Goal: Transaction & Acquisition: Purchase product/service

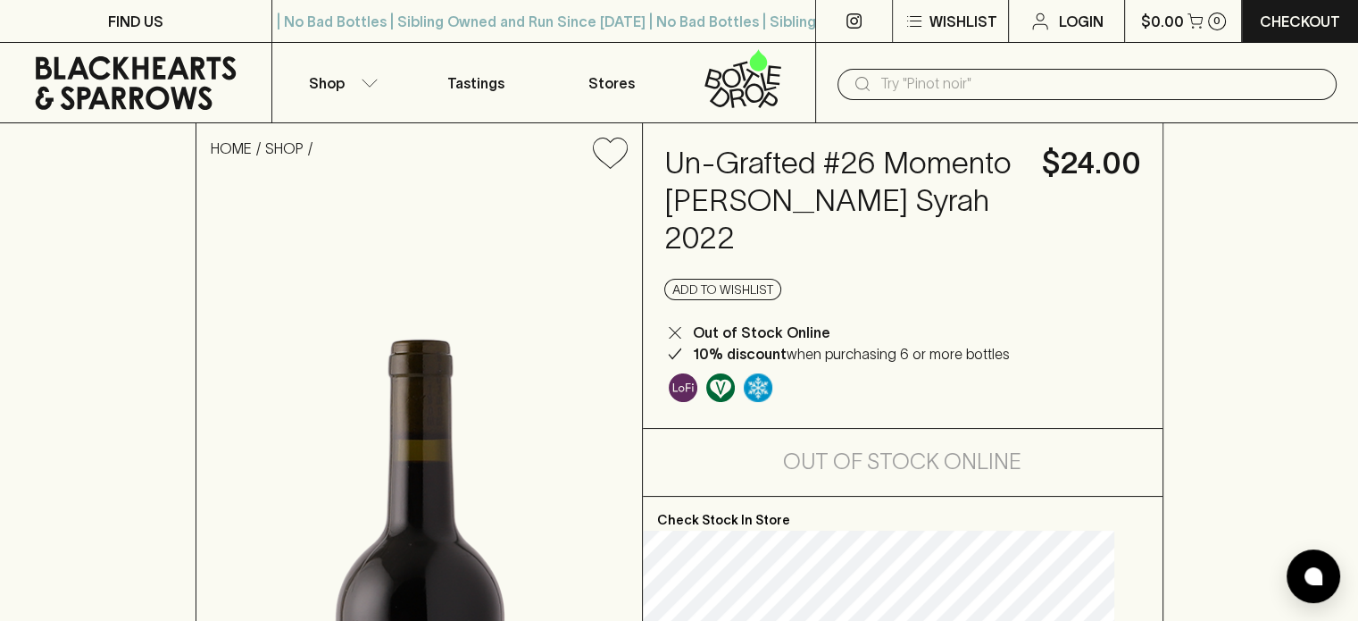
click at [118, 65] on icon at bounding box center [136, 83] width 201 height 54
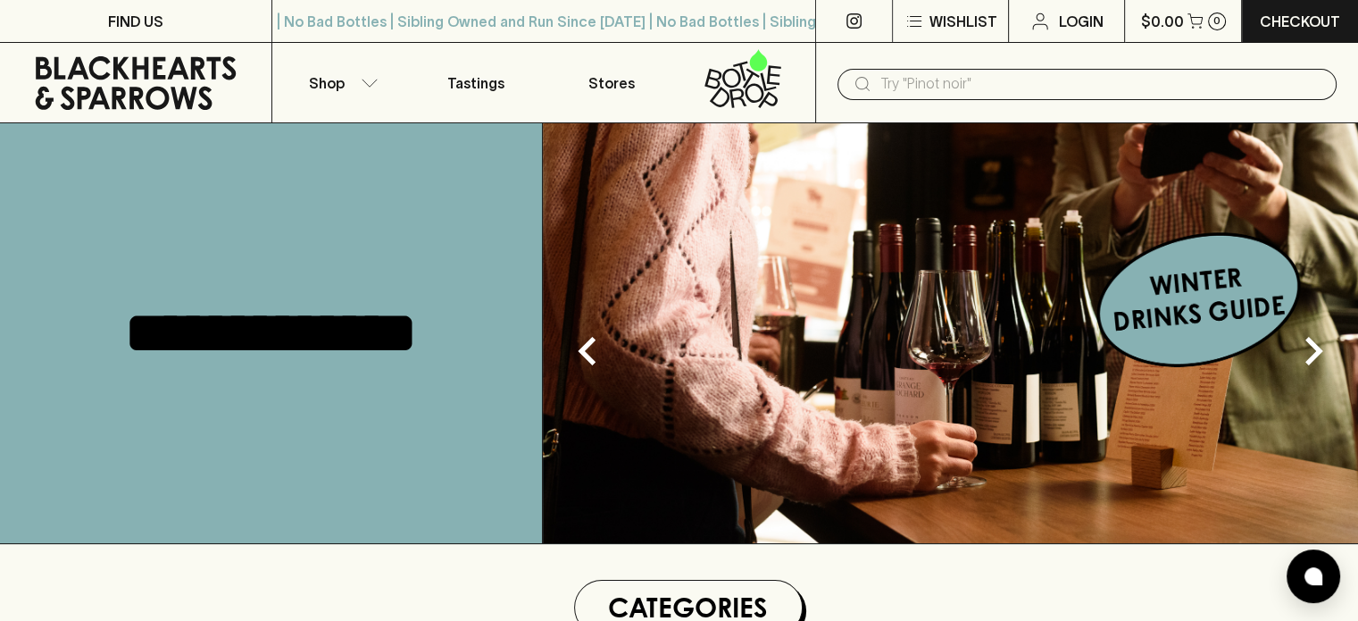
click at [939, 89] on input "text" at bounding box center [1101, 84] width 442 height 29
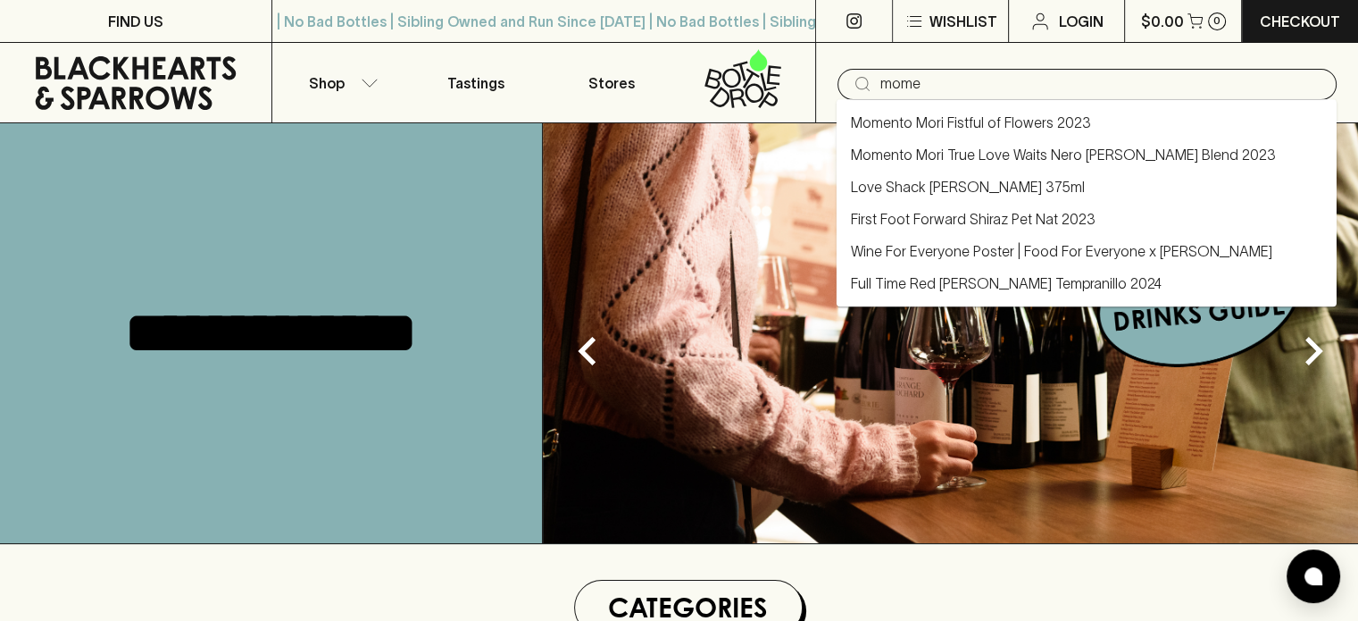
click at [937, 136] on li "Momento Mori Fistful of Flowers 2023" at bounding box center [1087, 122] width 500 height 32
type input "Momento Mori Fistful of Flowers 2023"
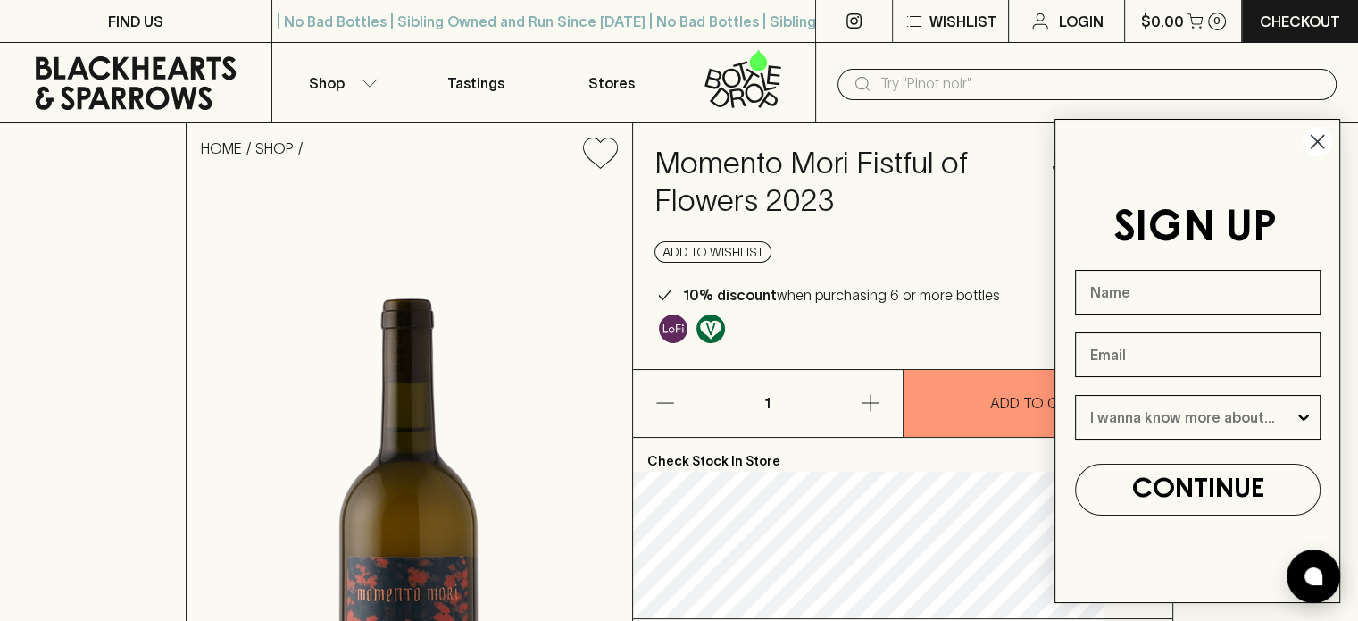
click at [1317, 142] on icon "Close dialog" at bounding box center [1317, 141] width 31 height 31
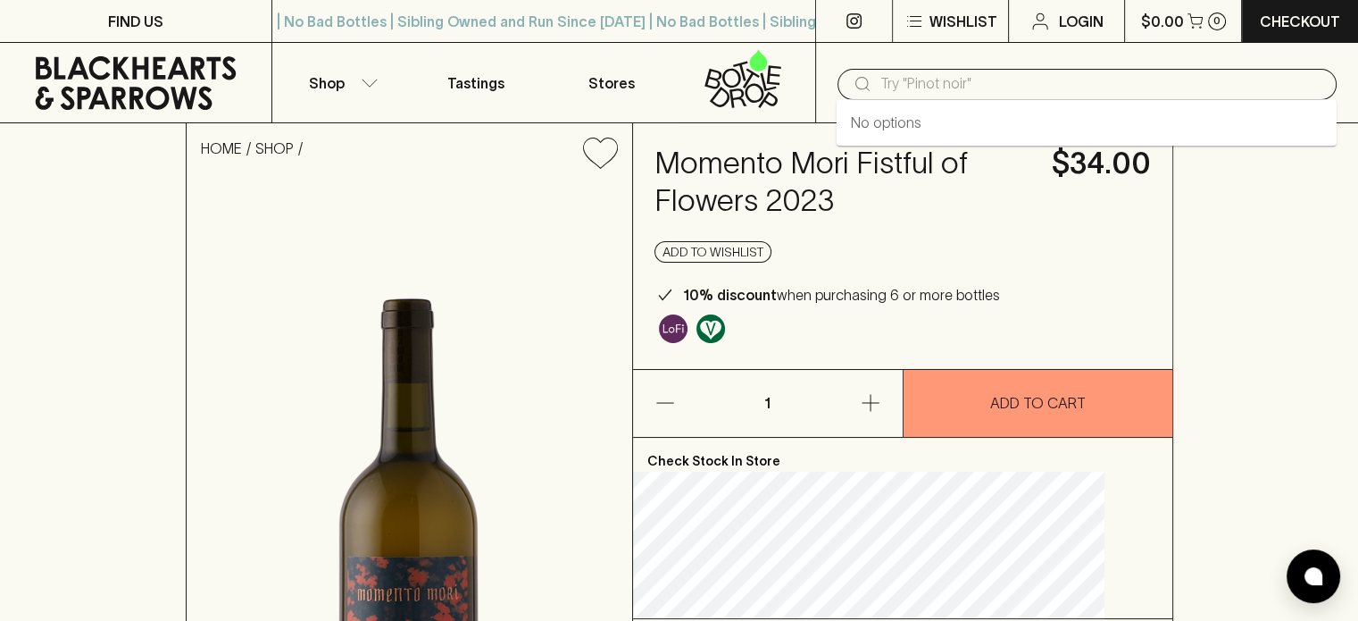
click at [912, 75] on input "text" at bounding box center [1101, 84] width 442 height 29
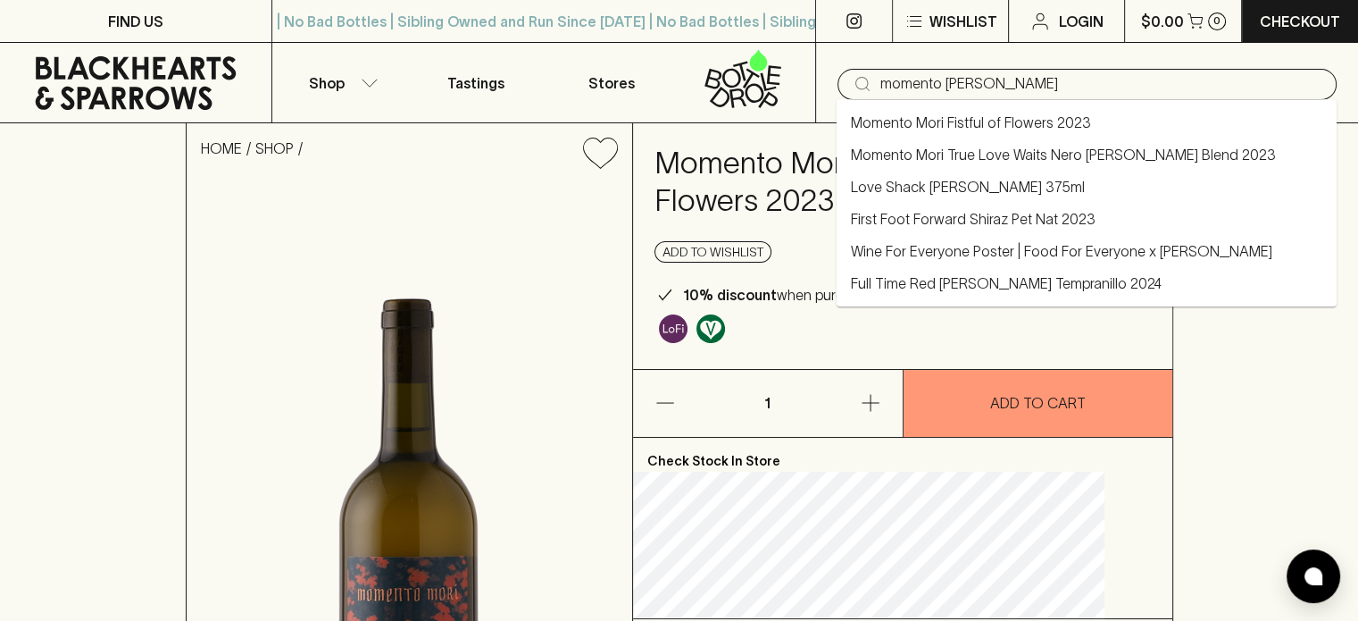
type input "momento [PERSON_NAME]"
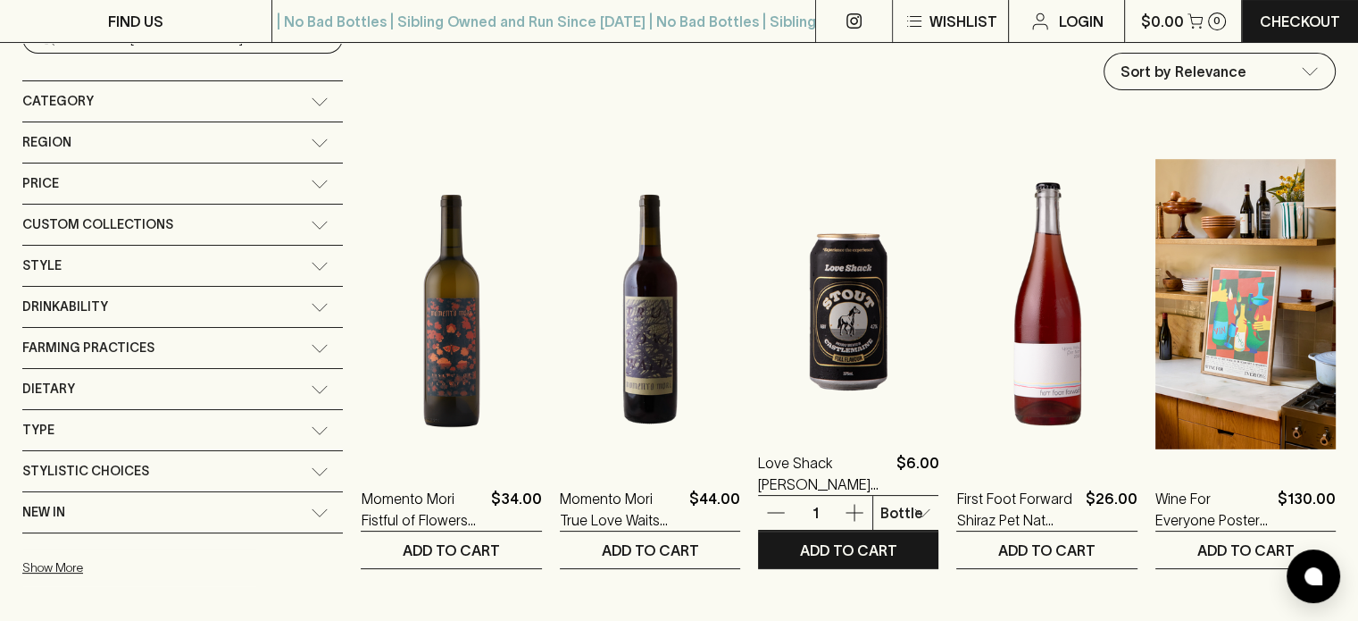
scroll to position [179, 0]
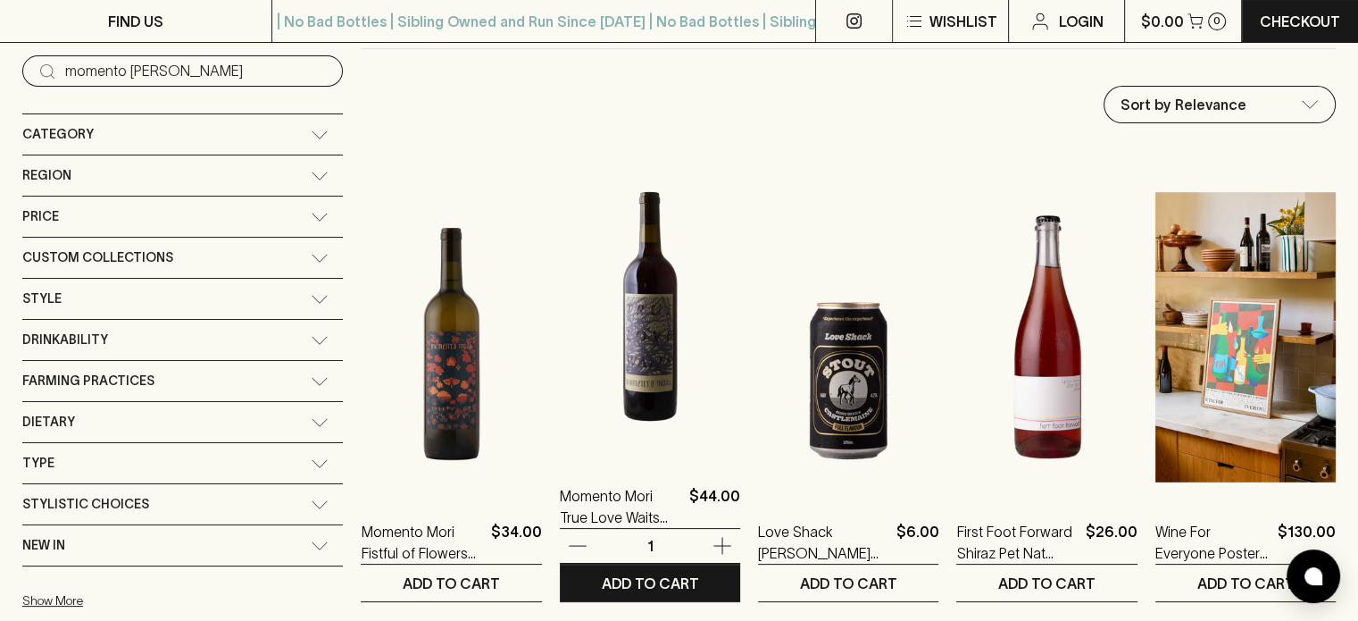
click at [560, 373] on img at bounding box center [650, 302] width 180 height 312
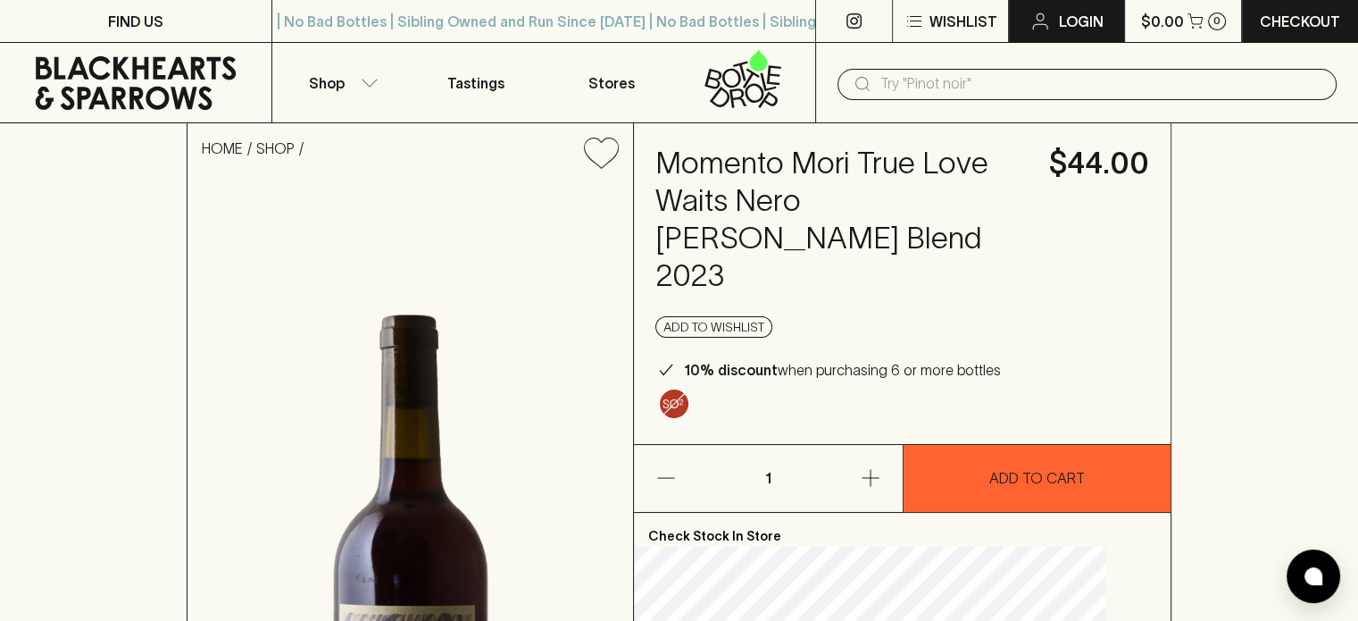
click at [1057, 27] on link "Login" at bounding box center [1066, 21] width 115 height 42
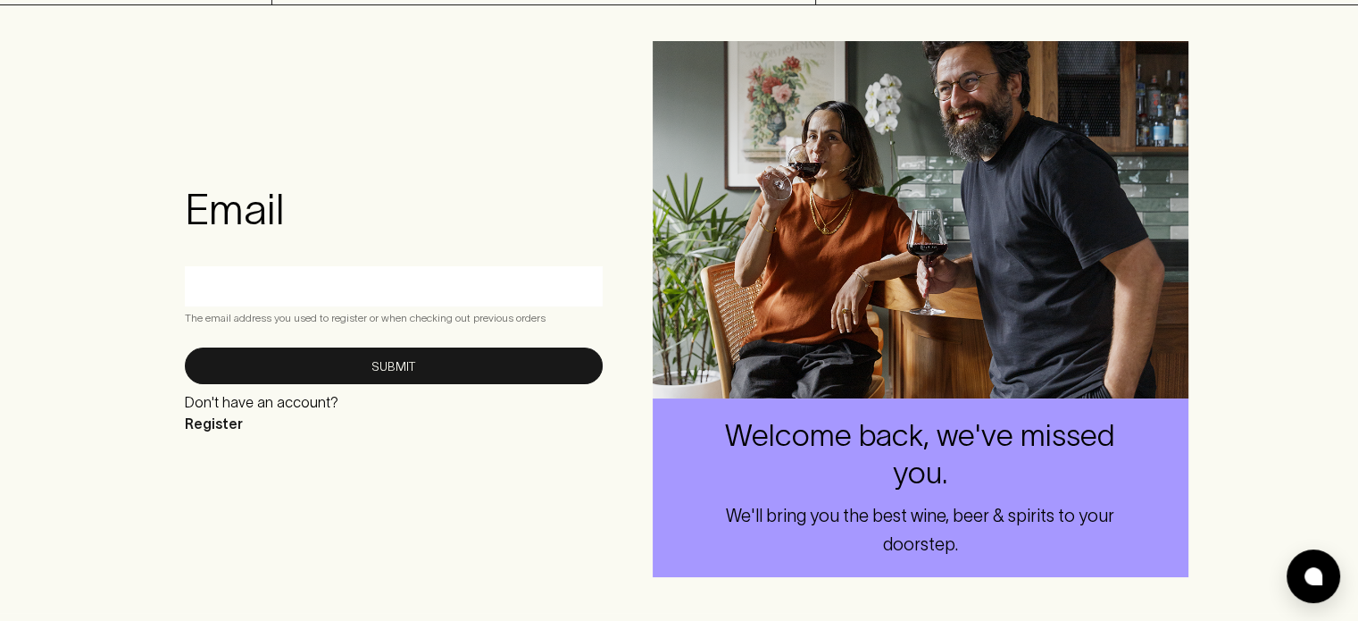
scroll to position [179, 0]
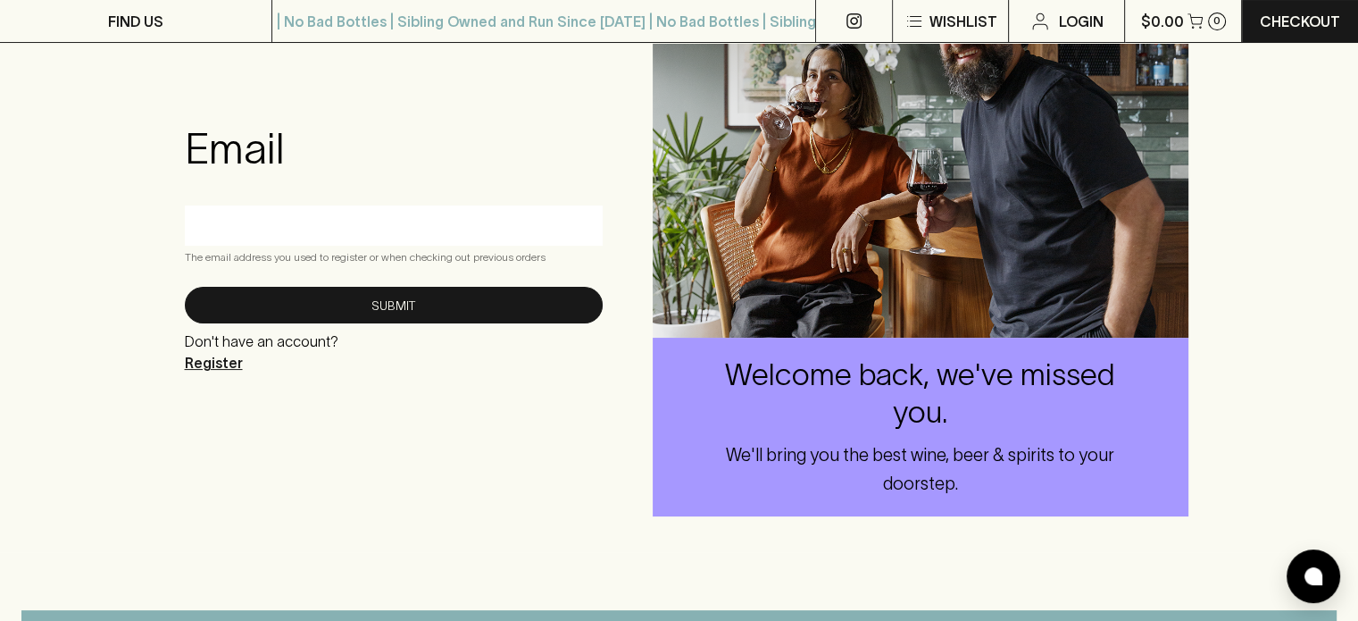
click at [230, 363] on p "Register" at bounding box center [262, 362] width 154 height 21
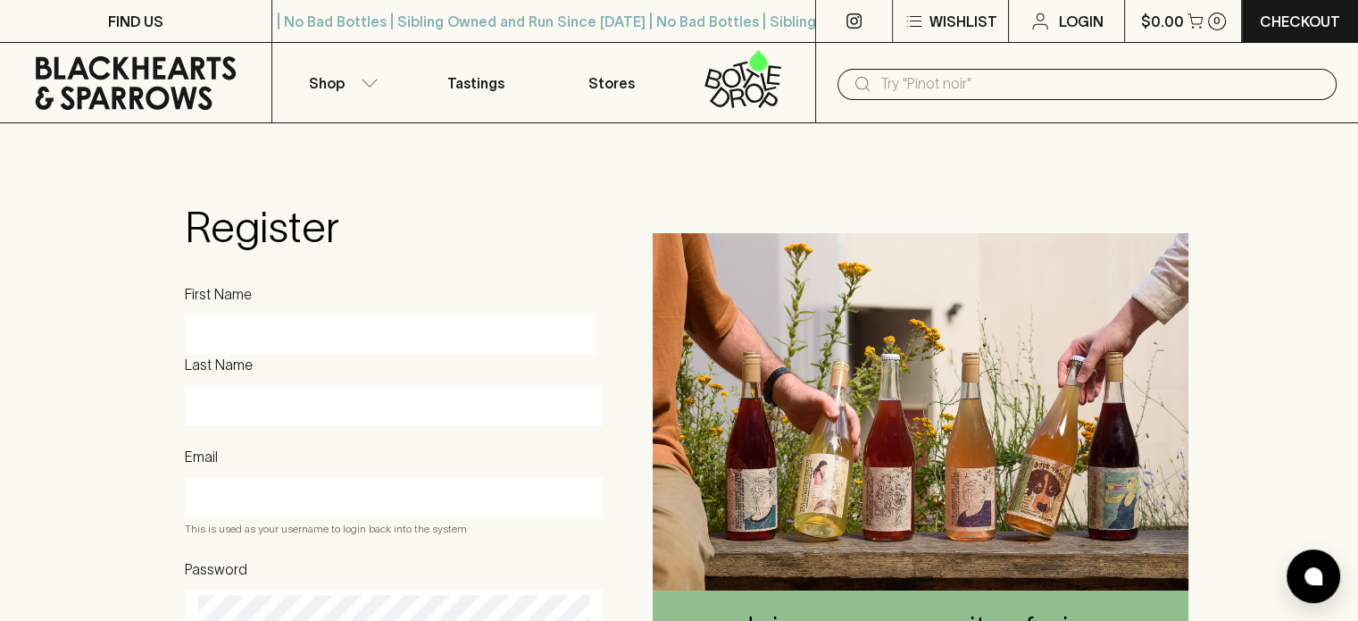
click at [290, 333] on input "First Name" at bounding box center [390, 335] width 384 height 29
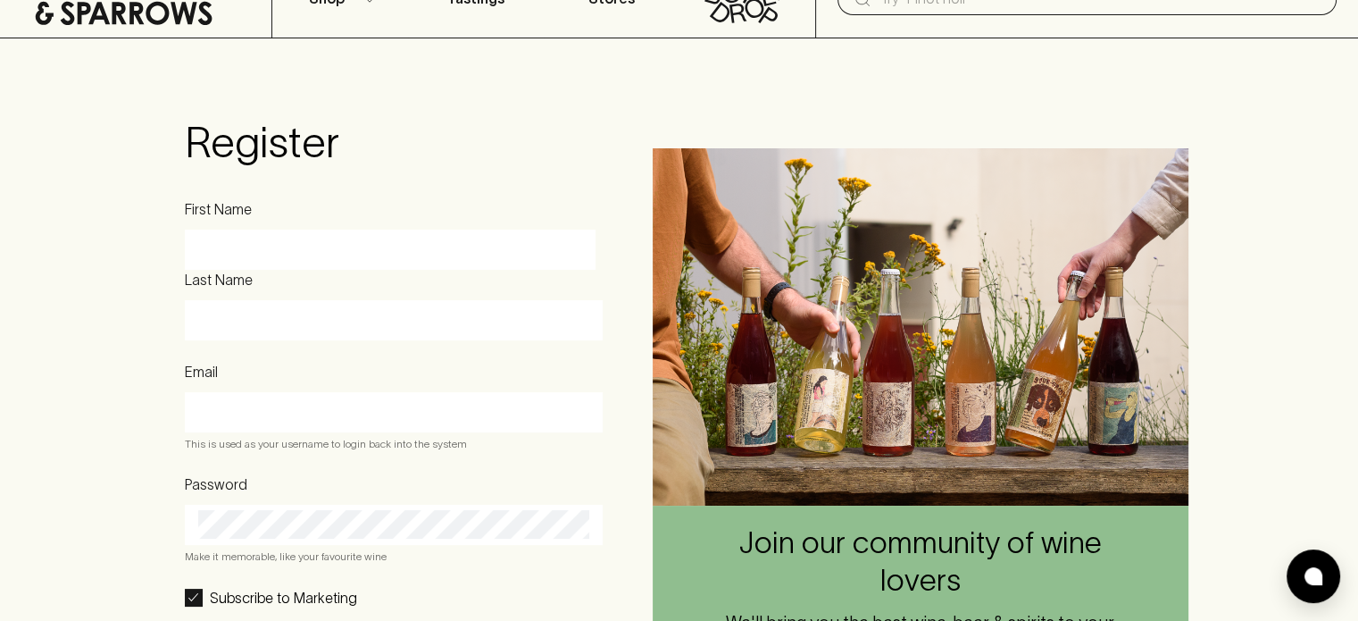
scroll to position [89, 0]
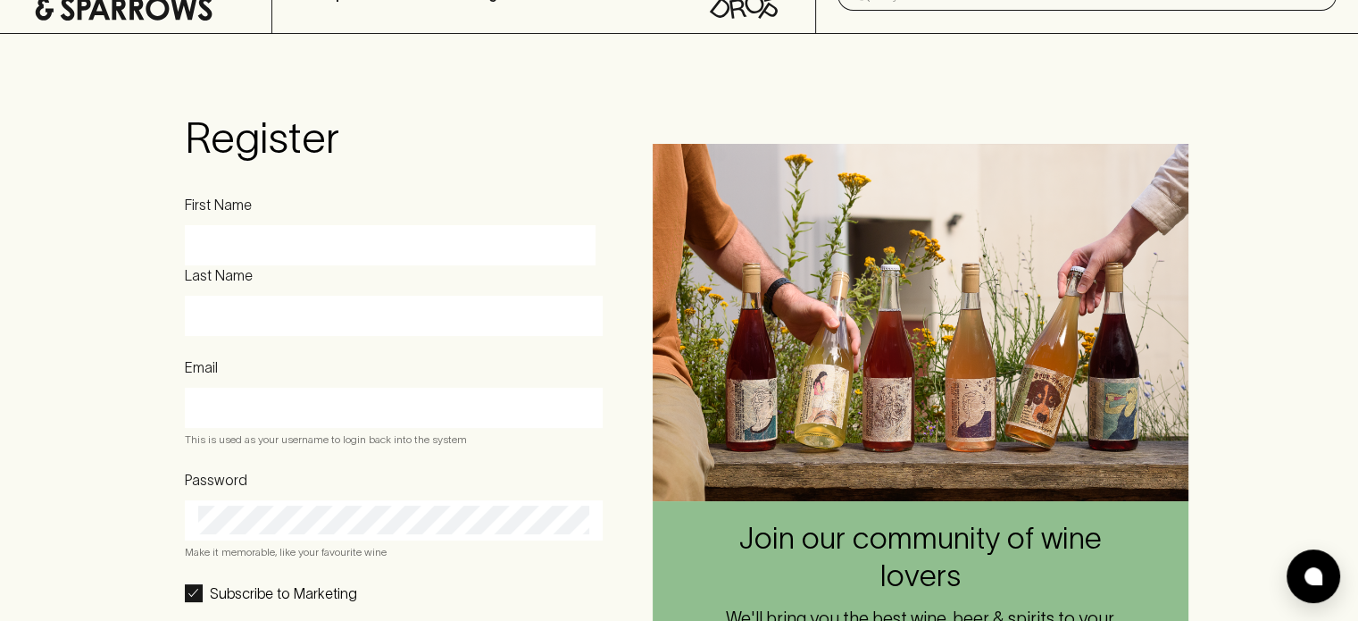
drag, startPoint x: 268, startPoint y: 242, endPoint x: 265, endPoint y: 252, distance: 10.2
click at [268, 242] on input "First Name" at bounding box center [390, 245] width 384 height 29
type input "Techit"
click at [262, 321] on input "Last Name" at bounding box center [393, 316] width 391 height 29
type input "Leelamontein"
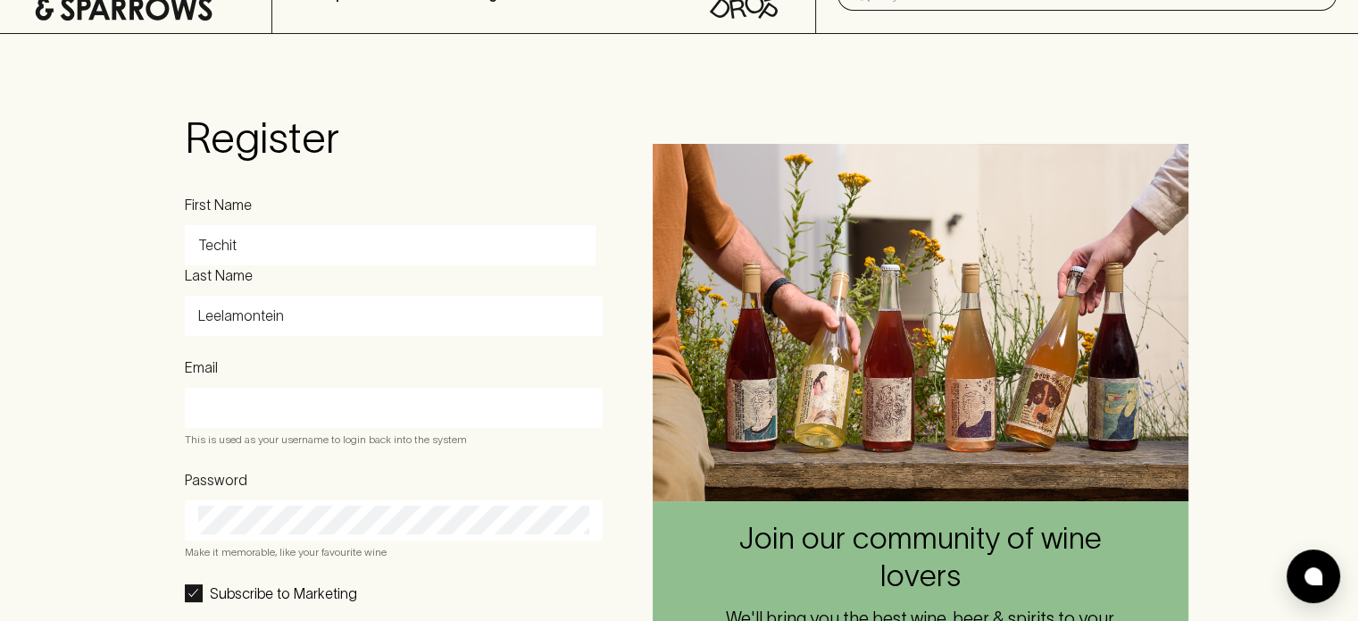
click at [282, 420] on input "Email" at bounding box center [393, 408] width 391 height 29
type input "[EMAIL_ADDRESS][DOMAIN_NAME]"
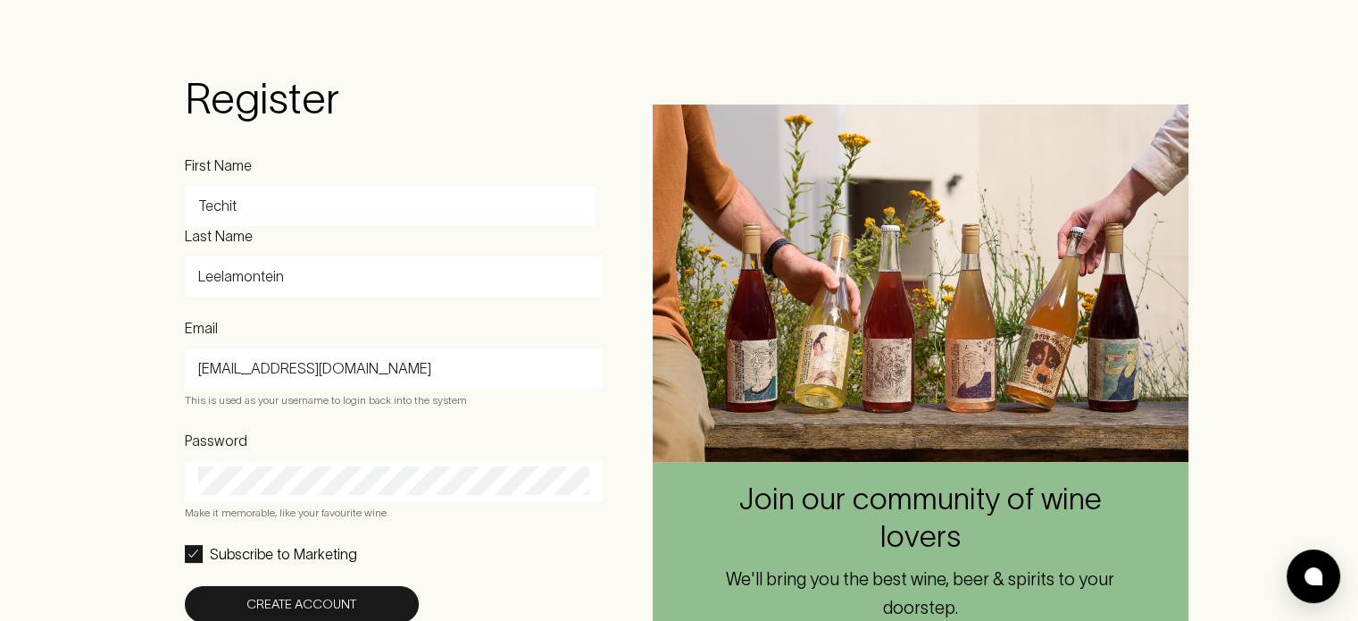
scroll to position [268, 0]
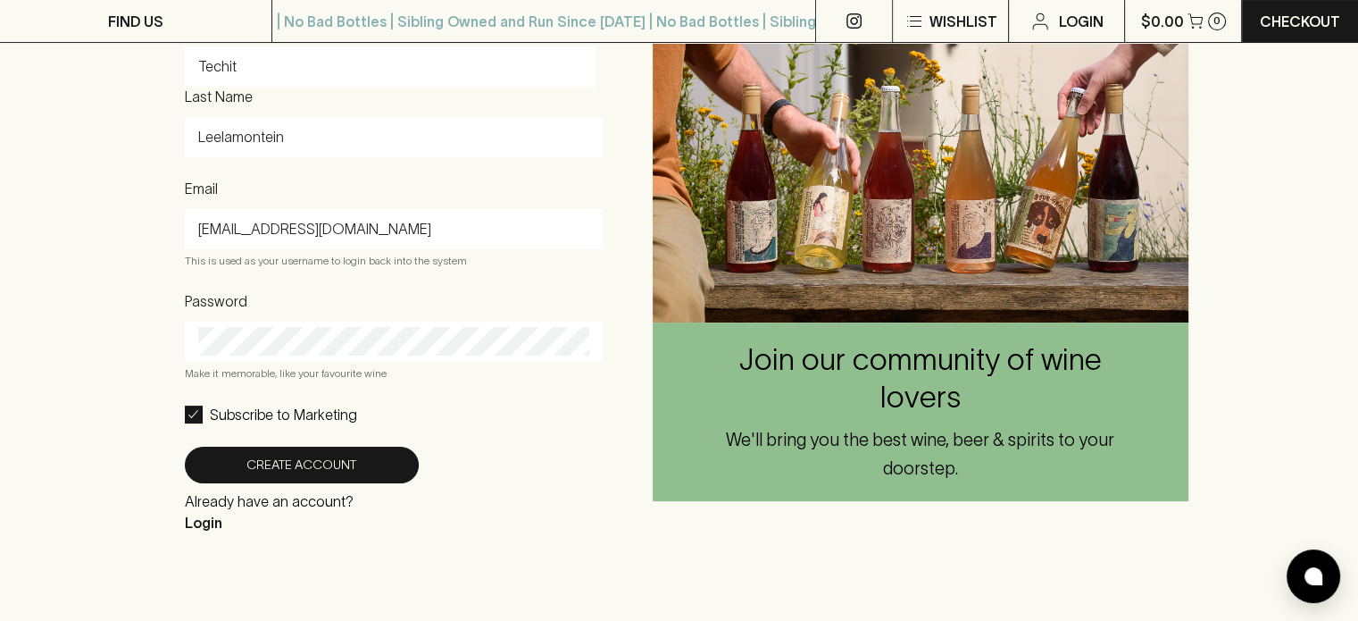
click at [243, 362] on div at bounding box center [394, 341] width 418 height 40
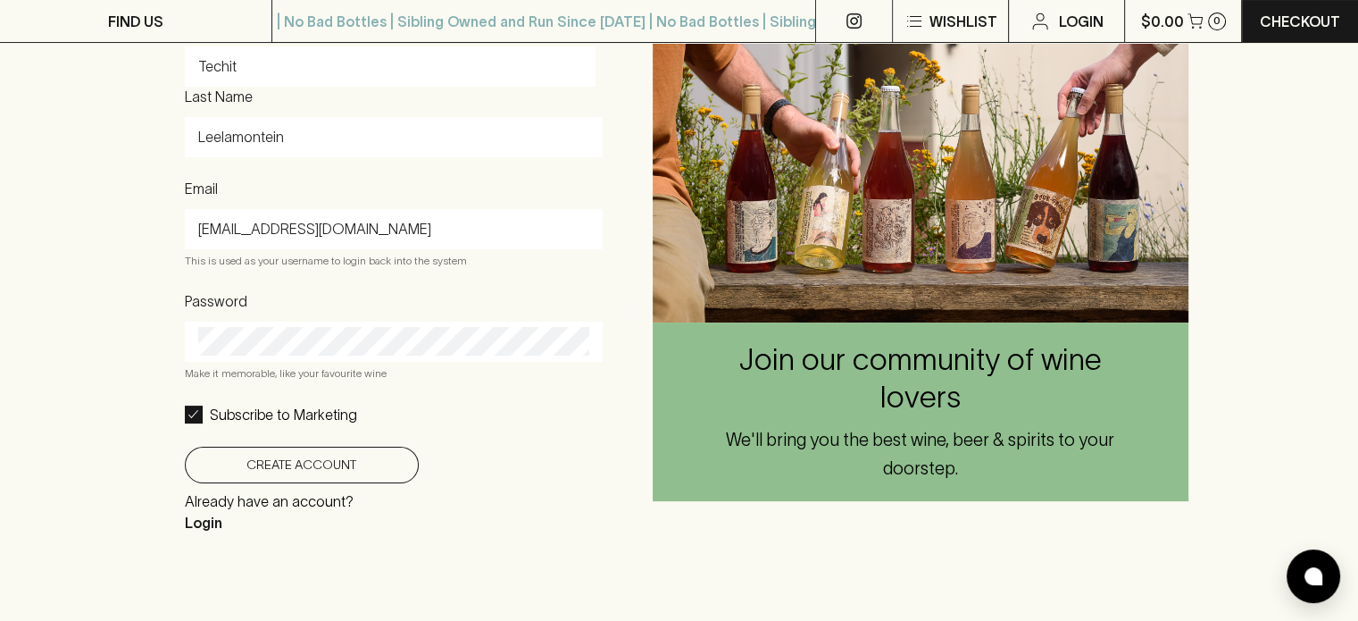
click at [241, 473] on button "Create Account" at bounding box center [302, 464] width 234 height 37
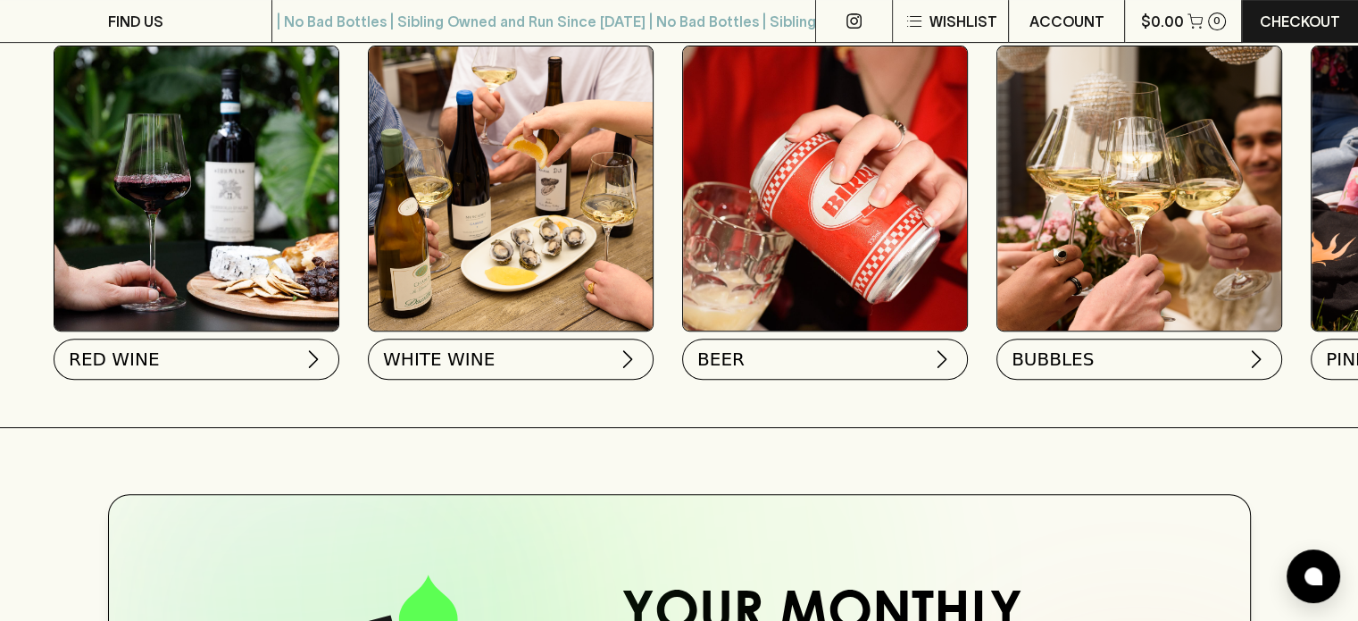
scroll to position [0, 1217]
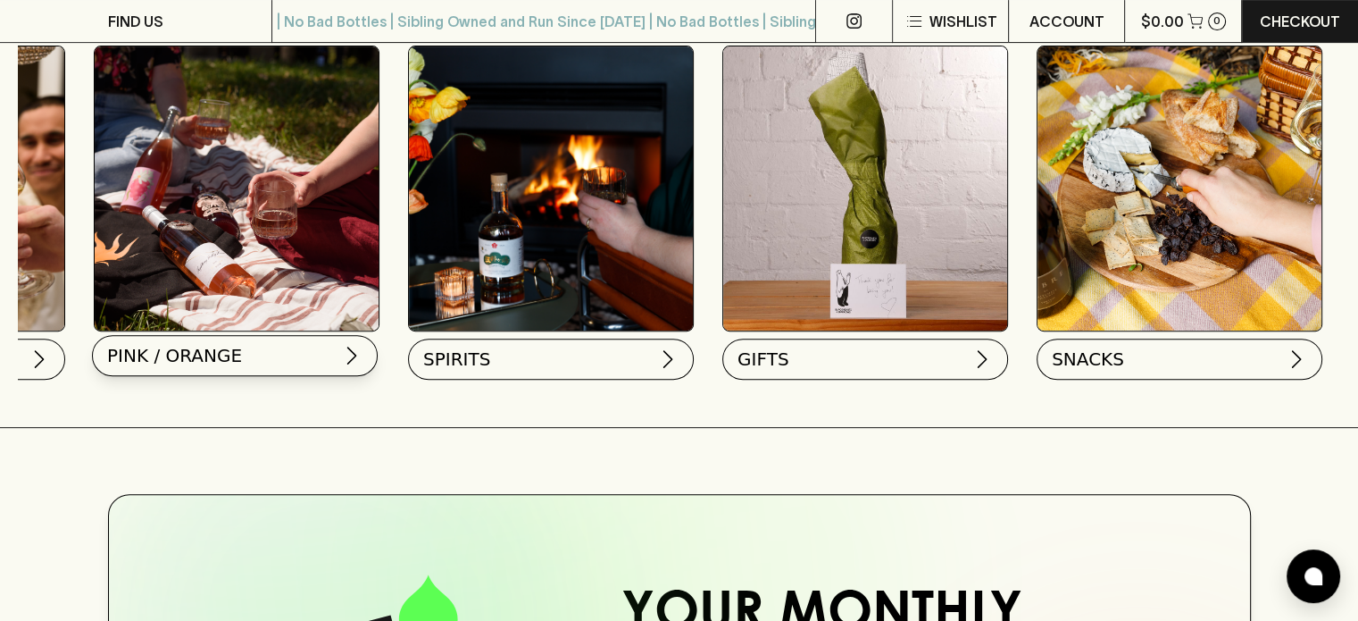
click at [218, 343] on span "PINK / ORANGE" at bounding box center [174, 355] width 135 height 25
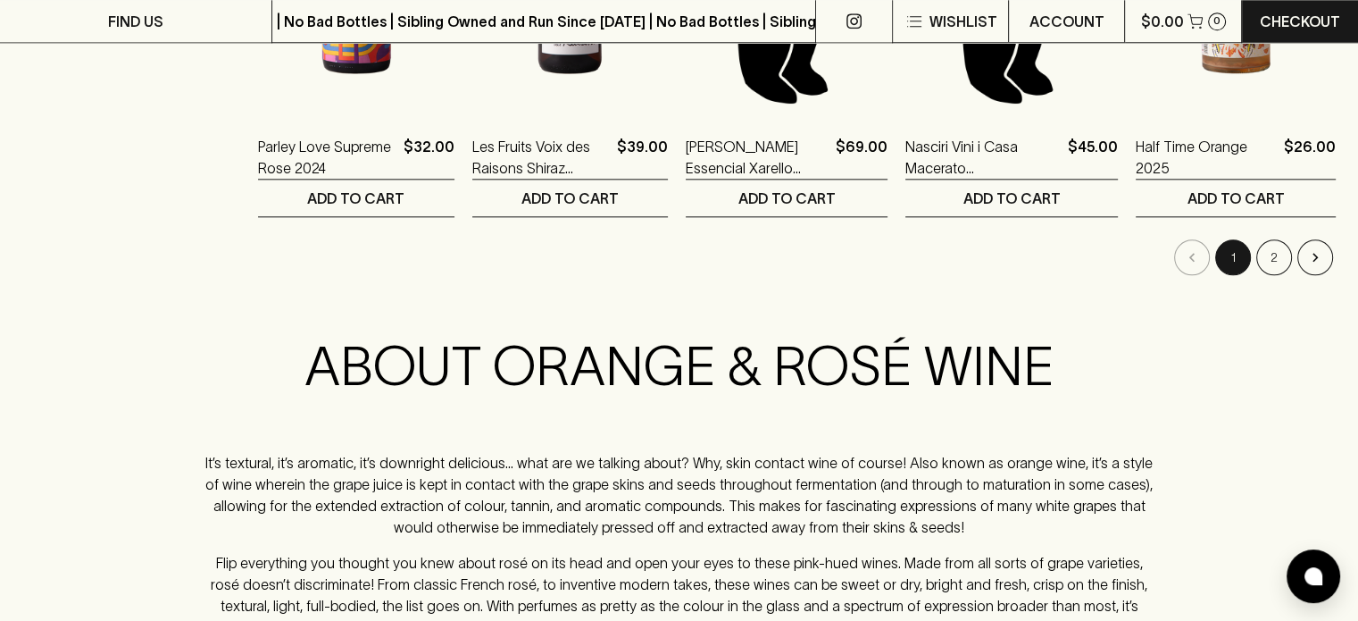
scroll to position [1964, 0]
